Goal: Information Seeking & Learning: Understand process/instructions

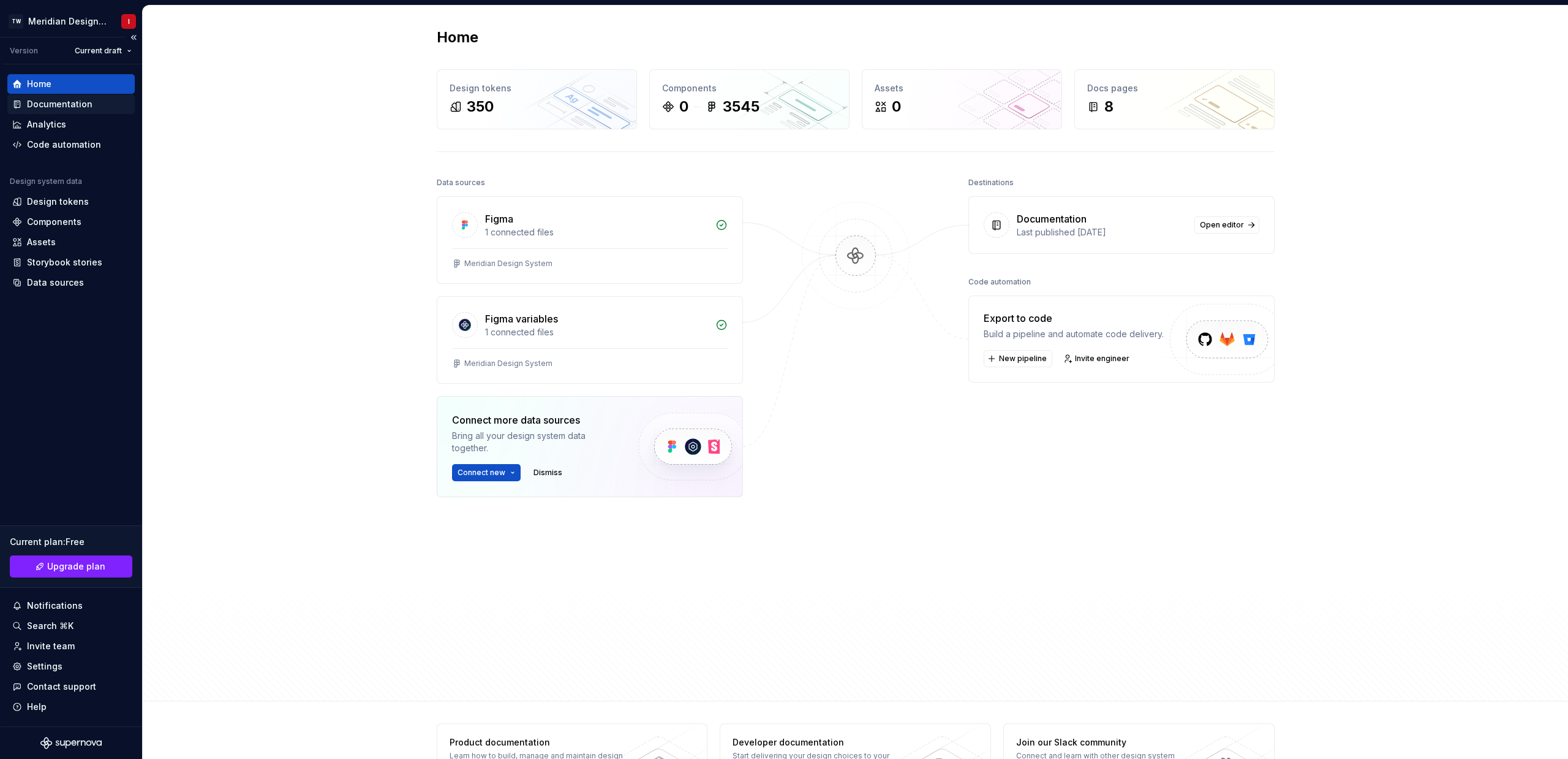
click at [68, 100] on div "Documentation" at bounding box center [59, 104] width 66 height 12
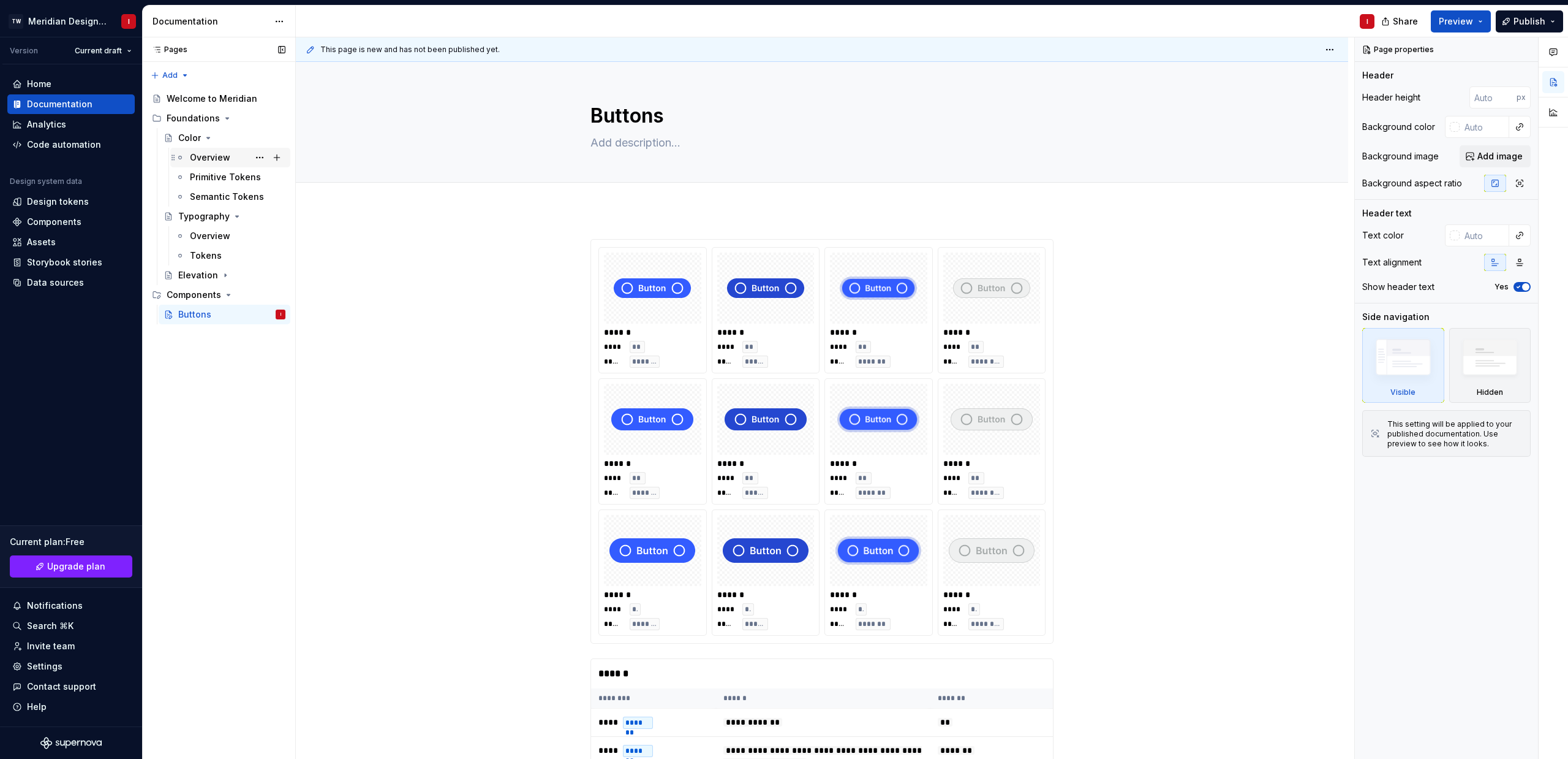
click at [183, 157] on icon "Page tree" at bounding box center [180, 157] width 10 height 10
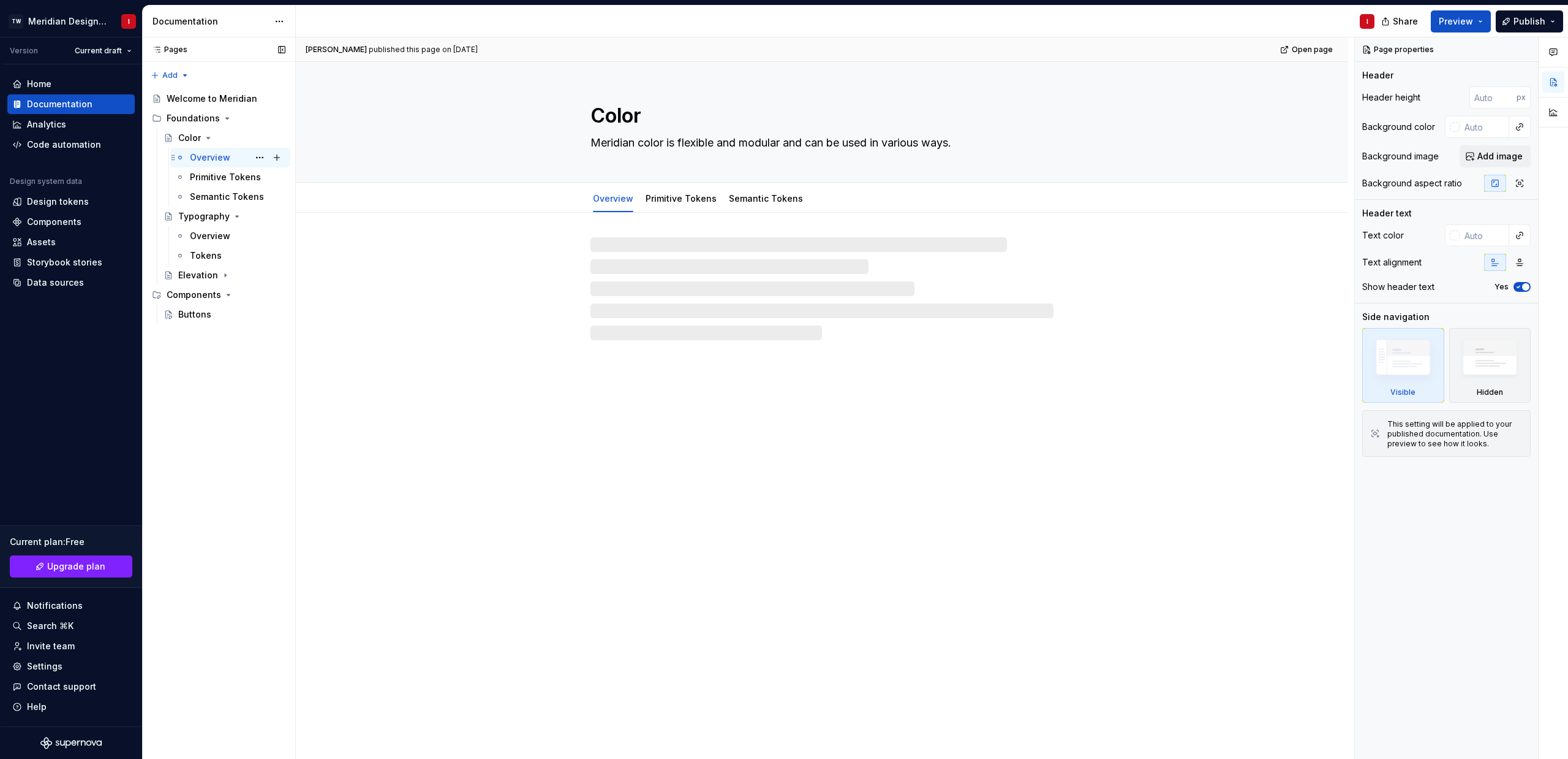
click at [217, 161] on div "Overview" at bounding box center [210, 157] width 40 height 12
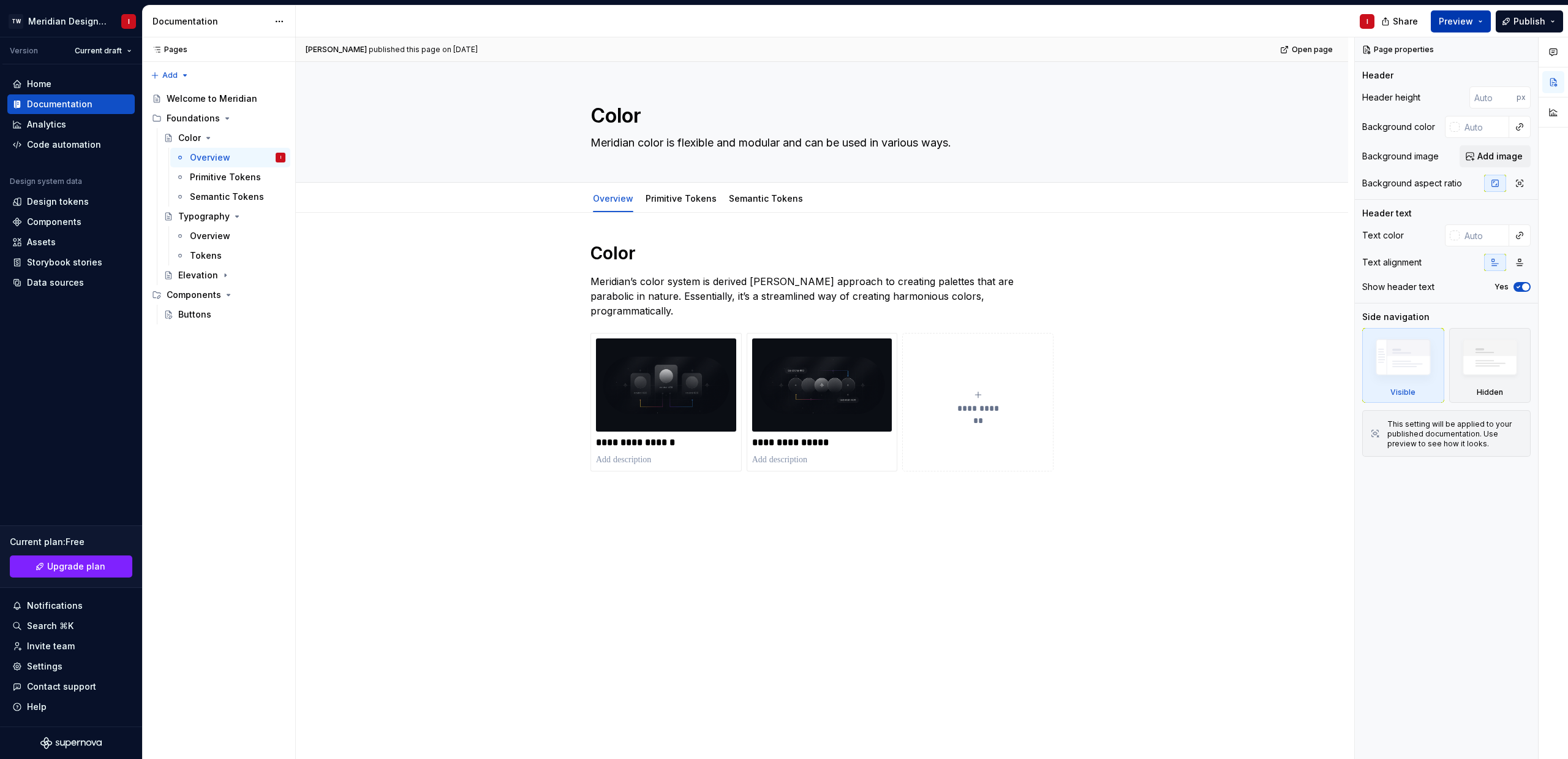
click at [1489, 16] on button "Preview" at bounding box center [1461, 21] width 60 height 22
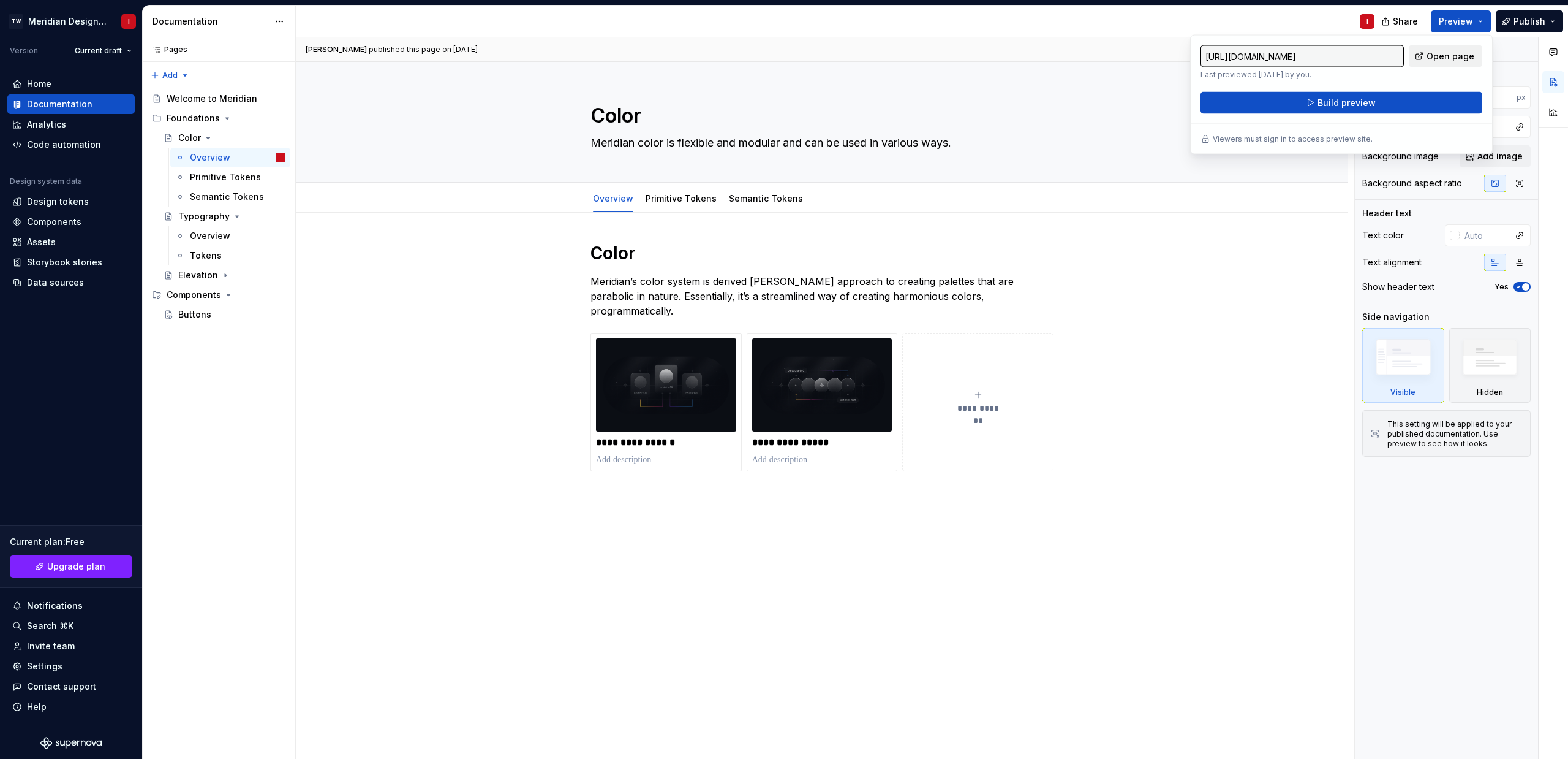
type textarea "*"
click at [1455, 54] on span "Open page" at bounding box center [1450, 56] width 48 height 12
